Goal: Browse casually: Explore the website without a specific task or goal

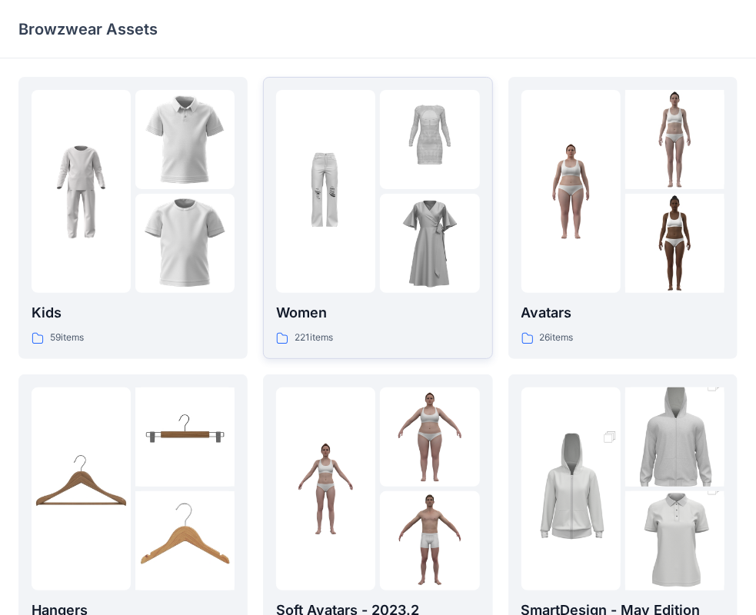
click at [418, 308] on p "Women" at bounding box center [377, 313] width 203 height 22
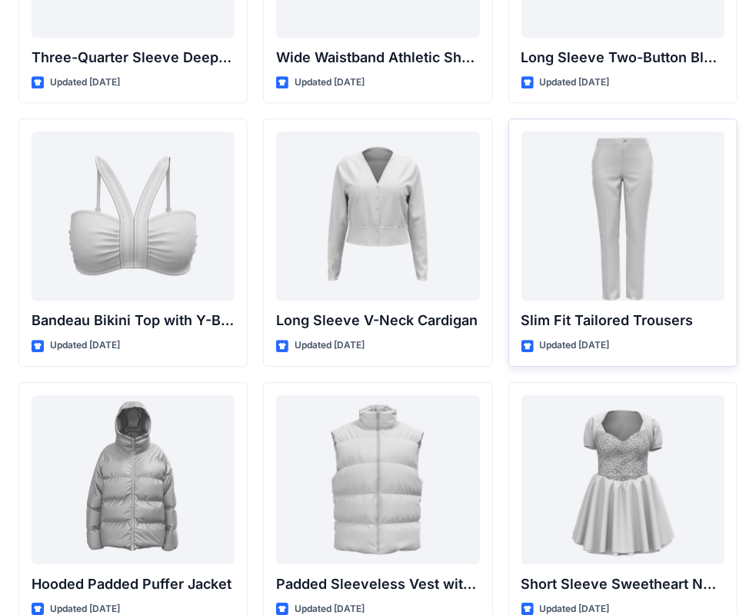
scroll to position [1628, 0]
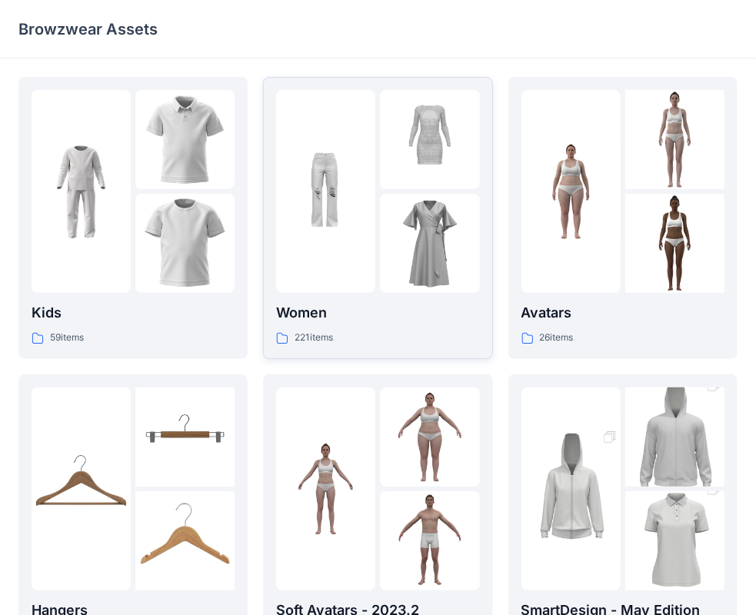
click at [352, 337] on div "221 items" at bounding box center [377, 338] width 203 height 16
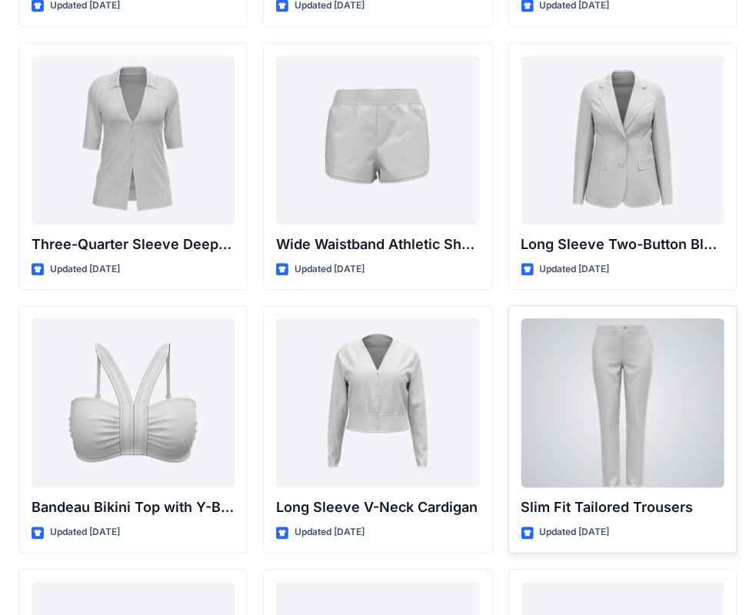
scroll to position [1369, 0]
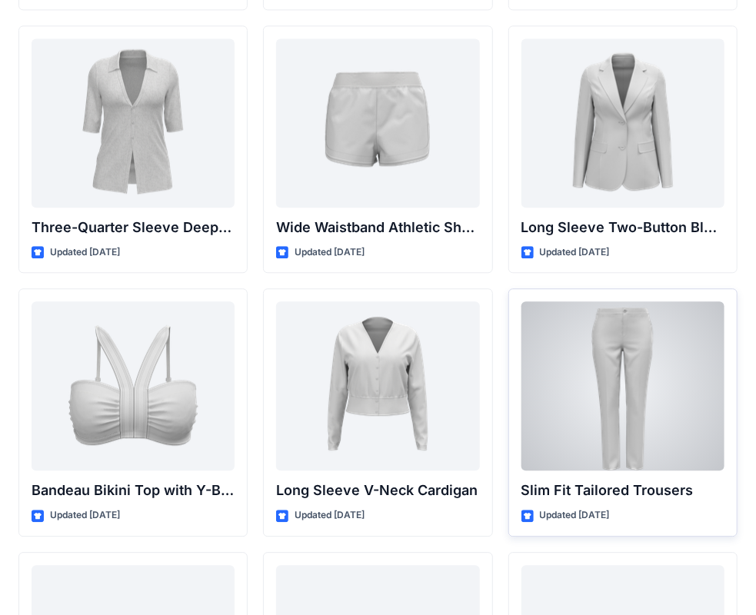
click at [604, 418] on div at bounding box center [623, 386] width 203 height 169
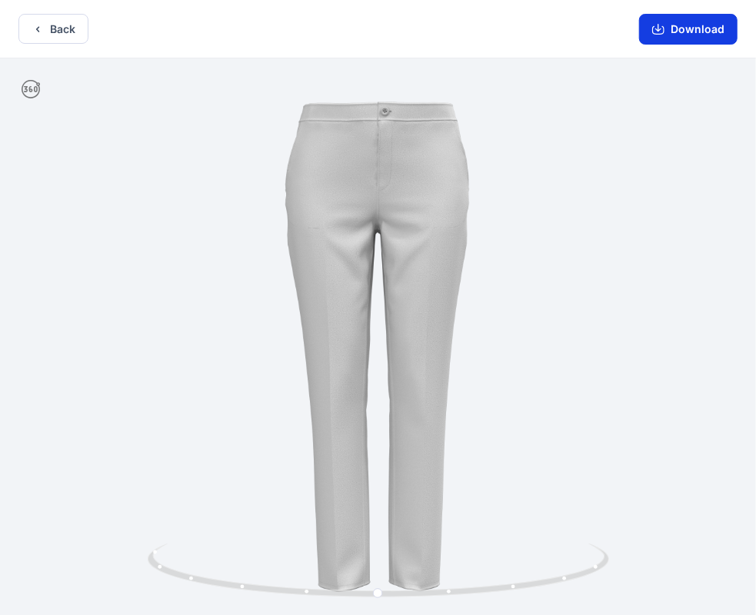
click at [692, 32] on button "Download" at bounding box center [688, 29] width 98 height 31
click at [696, 38] on button "Download" at bounding box center [688, 29] width 98 height 31
click at [55, 39] on button "Back" at bounding box center [53, 29] width 70 height 30
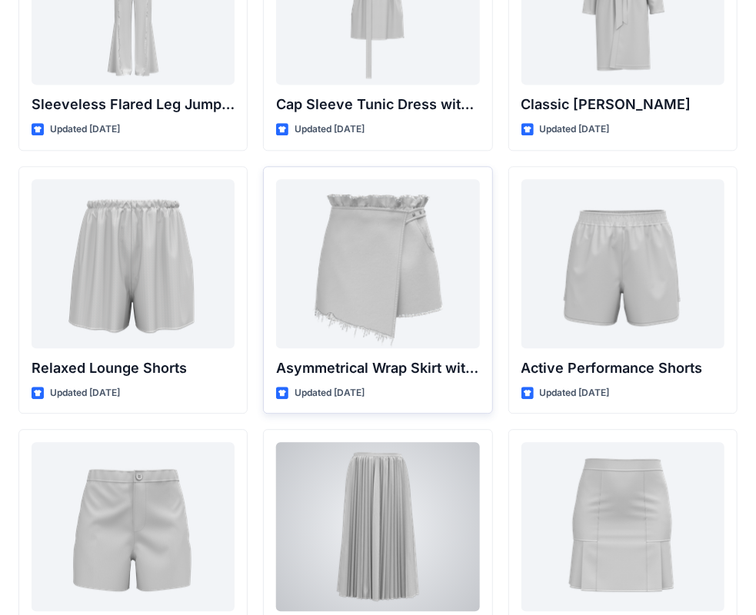
scroll to position [4062, 0]
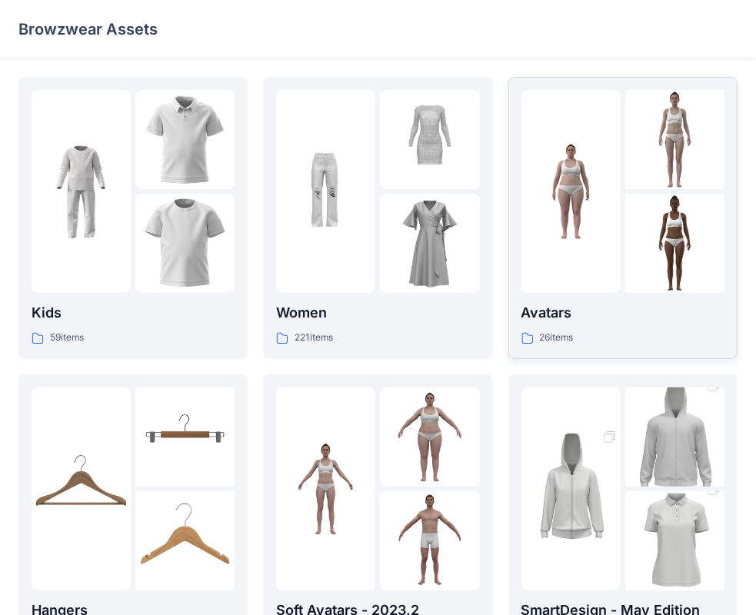
click at [635, 294] on div "Avatars 26 items" at bounding box center [623, 218] width 203 height 256
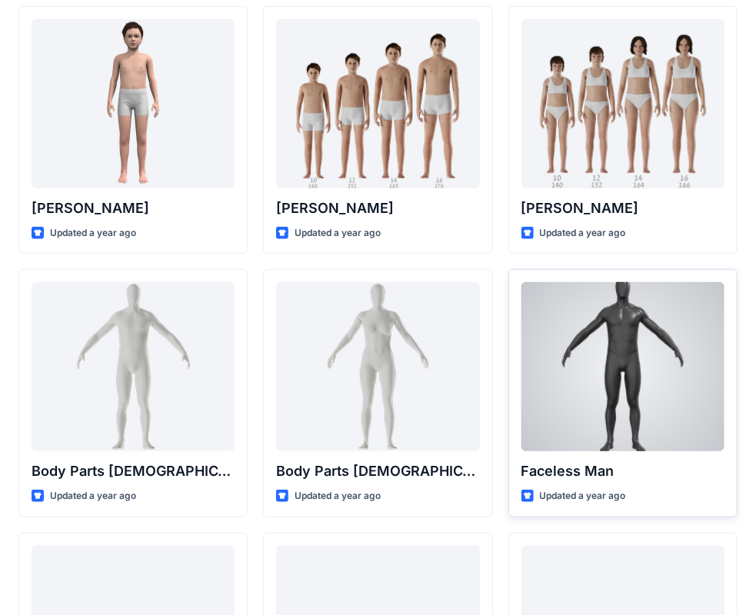
scroll to position [335, 0]
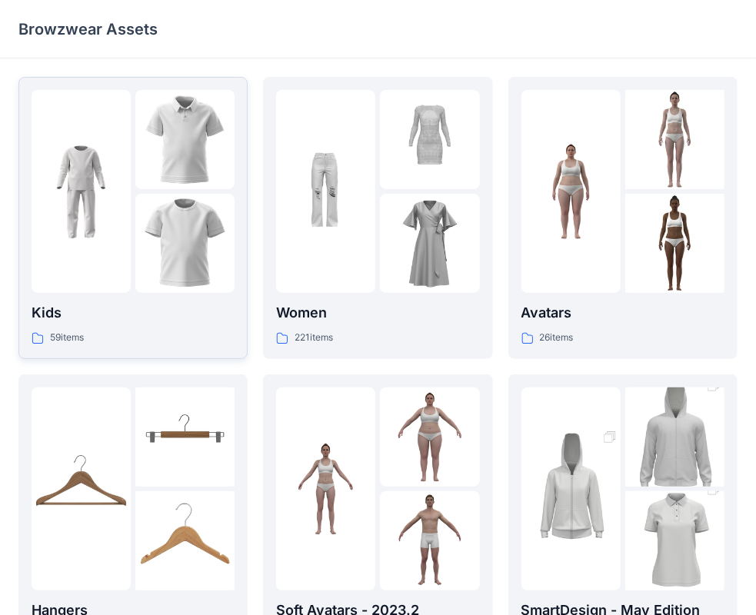
click at [66, 315] on p "Kids" at bounding box center [133, 313] width 203 height 22
click at [608, 325] on div "Avatars 26 items" at bounding box center [623, 324] width 203 height 44
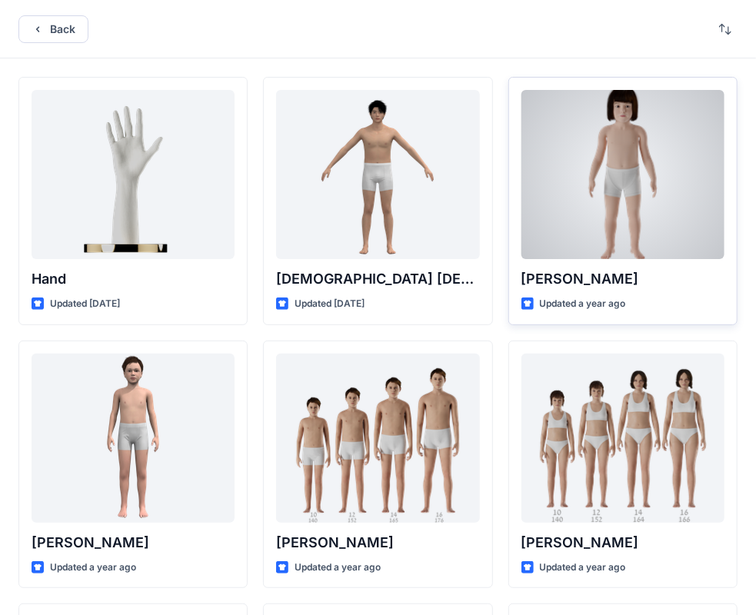
click at [608, 291] on div "[PERSON_NAME] Updated a year ago" at bounding box center [622, 201] width 229 height 248
click at [578, 284] on p "[PERSON_NAME]" at bounding box center [623, 279] width 203 height 22
click at [622, 220] on div at bounding box center [623, 174] width 203 height 169
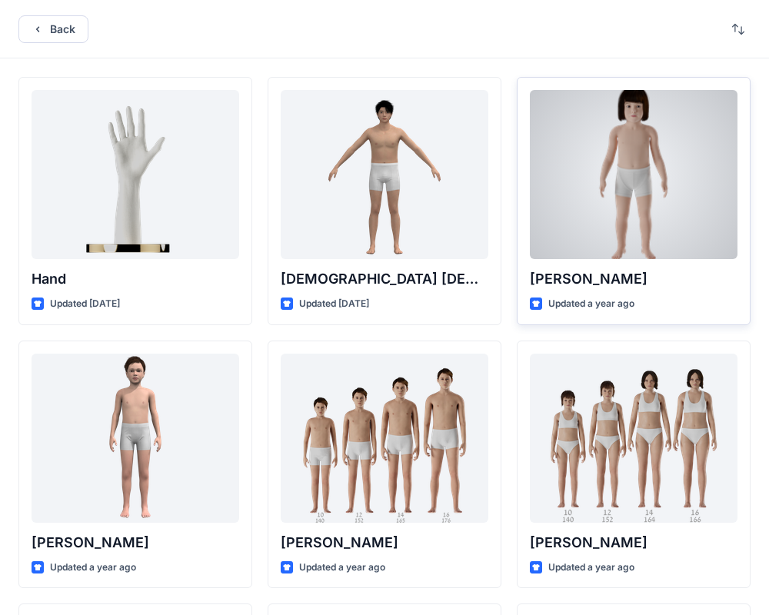
click at [622, 220] on div "Back Hand Updated [DATE] [PERSON_NAME] Updated a year ago Body Parts [DEMOGRAPH…" at bounding box center [384, 594] width 769 height 1189
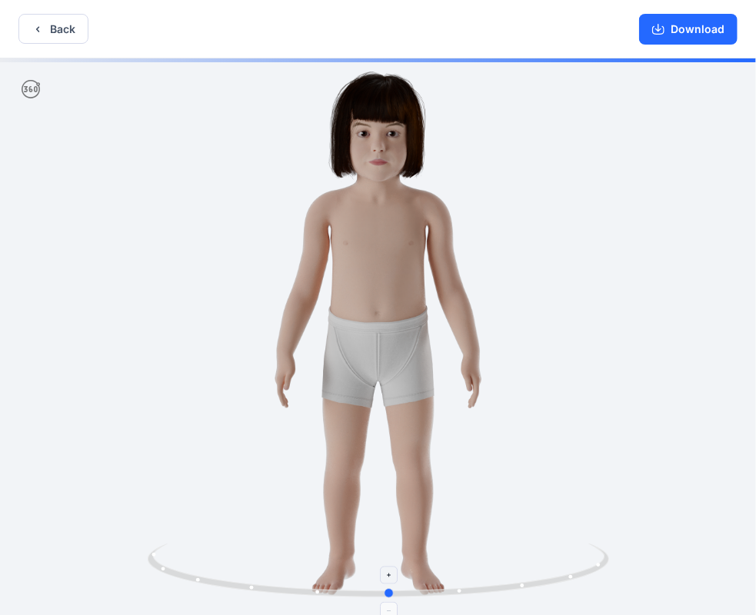
drag, startPoint x: 379, startPoint y: 594, endPoint x: 432, endPoint y: 543, distance: 73.5
click at [392, 598] on icon at bounding box center [380, 573] width 465 height 58
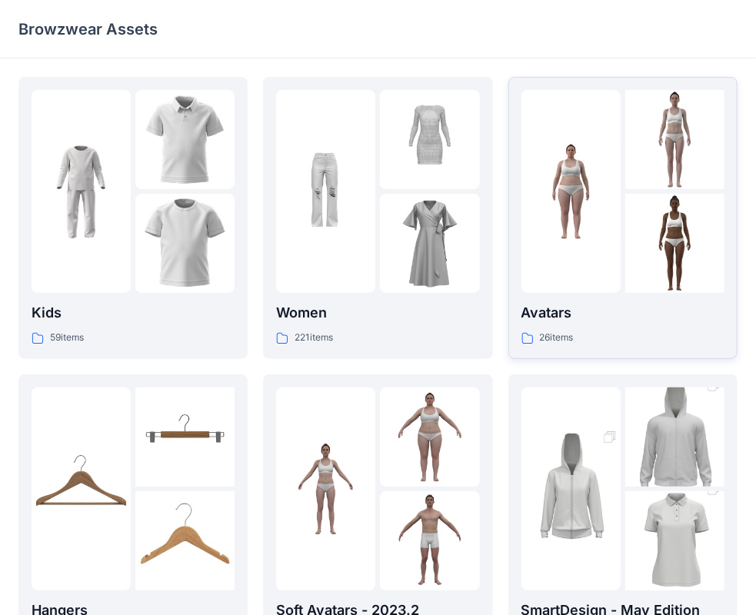
click at [605, 332] on div "26 items" at bounding box center [623, 338] width 203 height 16
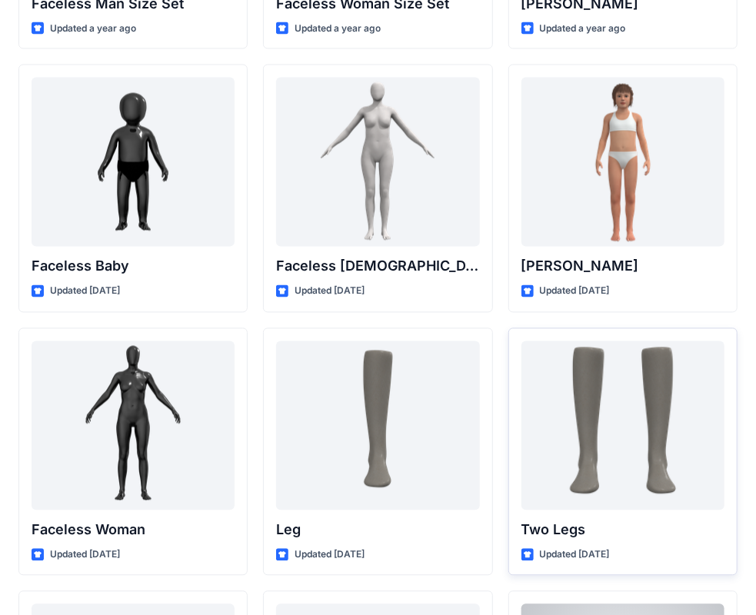
scroll to position [989, 0]
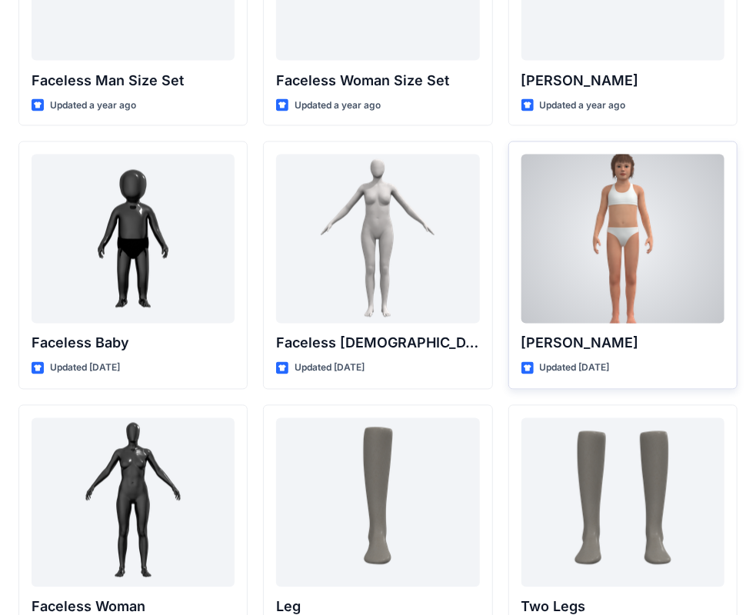
click at [631, 337] on p "Emily" at bounding box center [623, 344] width 203 height 22
click at [591, 338] on p "Emily" at bounding box center [623, 344] width 203 height 22
click at [620, 289] on div at bounding box center [623, 239] width 203 height 169
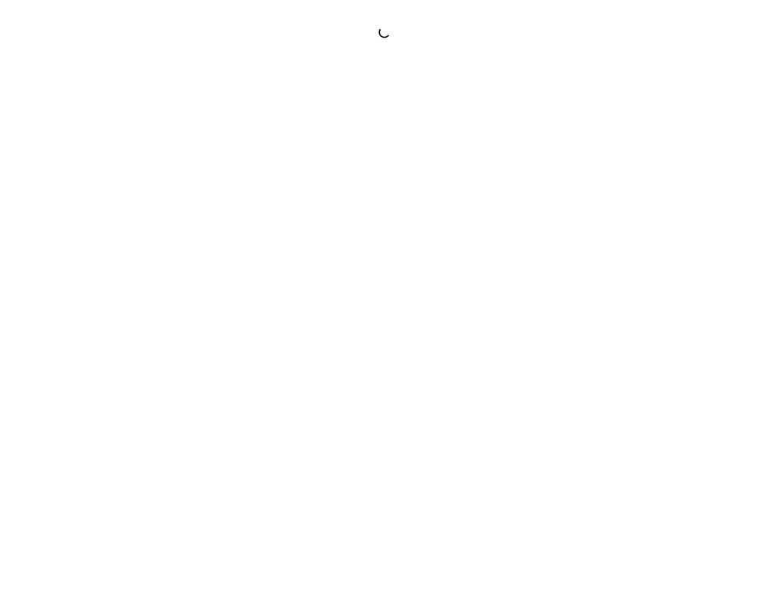
click at [620, 289] on div at bounding box center [384, 307] width 769 height 615
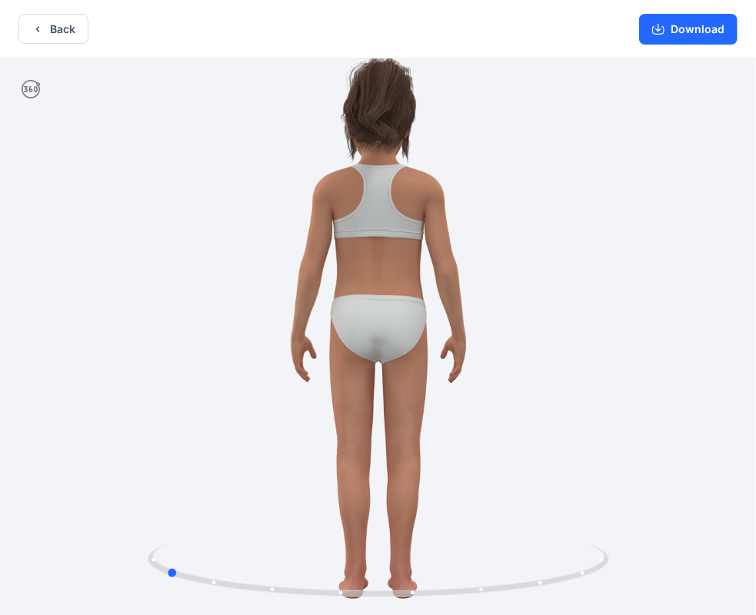
drag, startPoint x: 379, startPoint y: 592, endPoint x: 89, endPoint y: 574, distance: 290.6
click at [89, 574] on div at bounding box center [378, 338] width 756 height 560
